Goal: Book appointment/travel/reservation

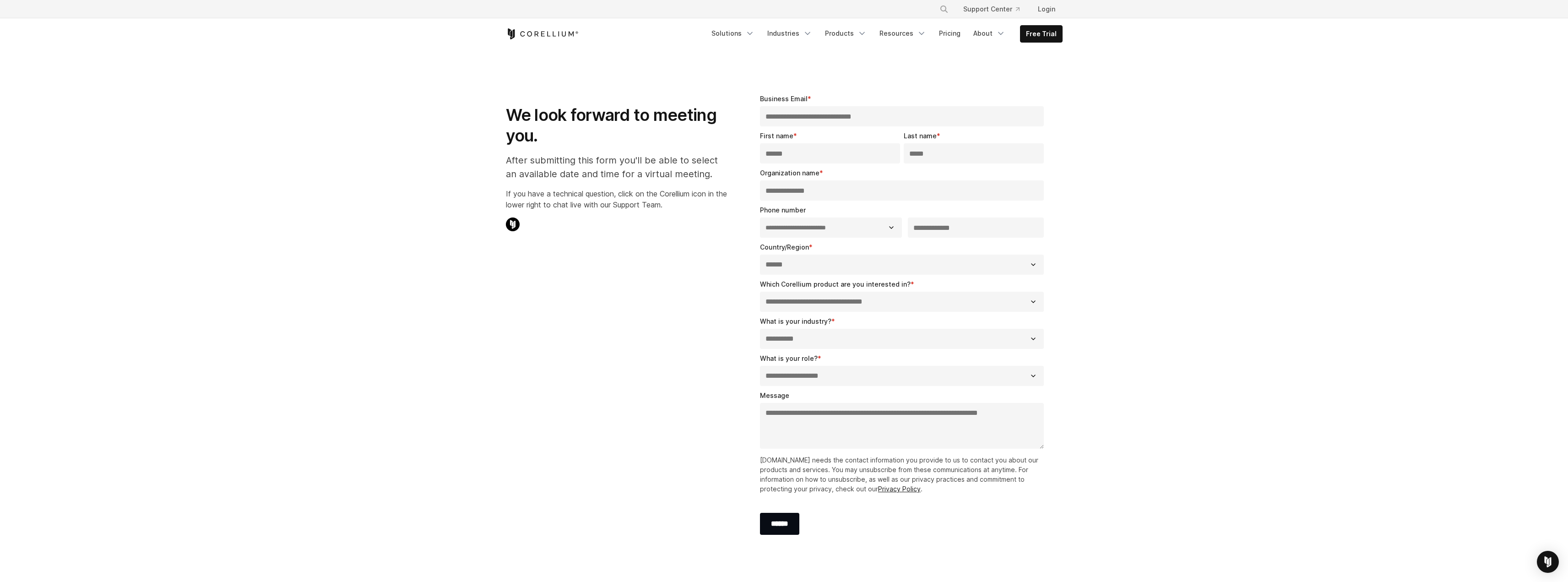
select select "**"
select select "******"
select select "*****"
select select "**********"
